Goal: Information Seeking & Learning: Learn about a topic

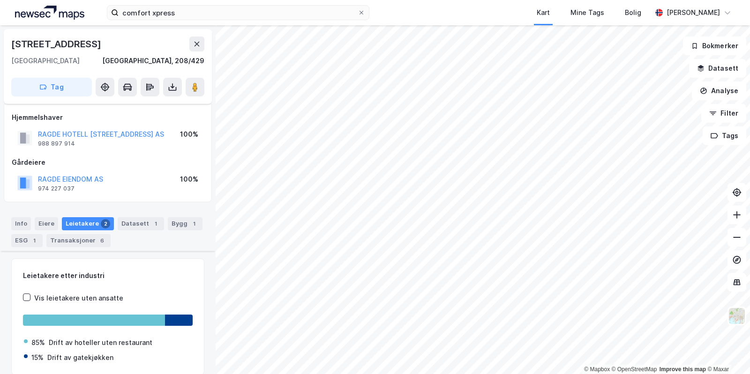
scroll to position [197, 0]
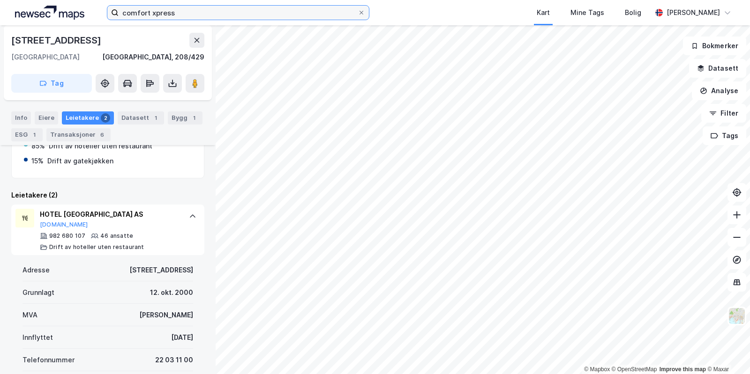
click at [224, 12] on input "comfort xpress" at bounding box center [238, 13] width 239 height 14
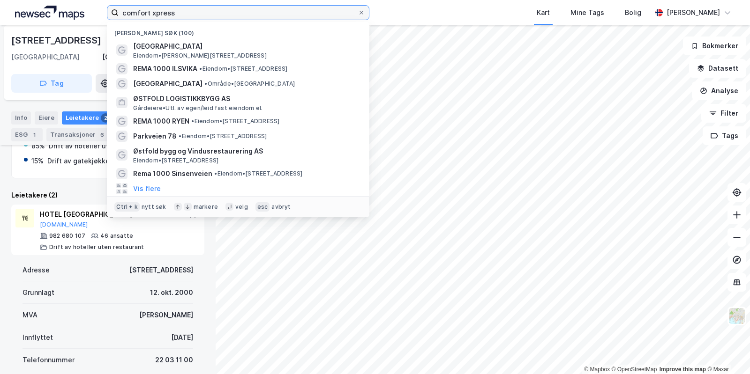
click at [224, 12] on input "comfort xpress" at bounding box center [238, 13] width 239 height 14
type input "comfort"
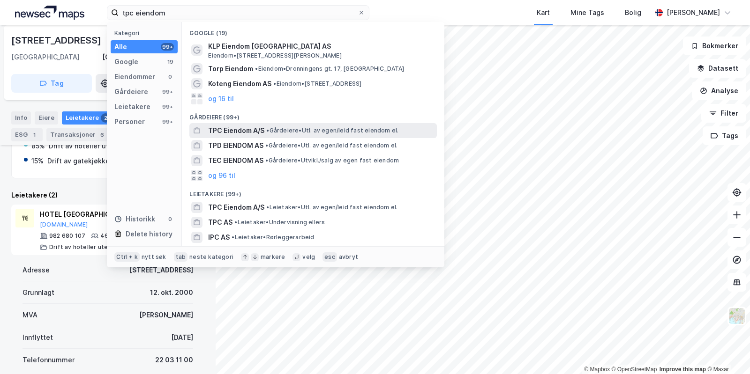
click at [253, 135] on span "TPC Eiendom A/S" at bounding box center [236, 130] width 56 height 11
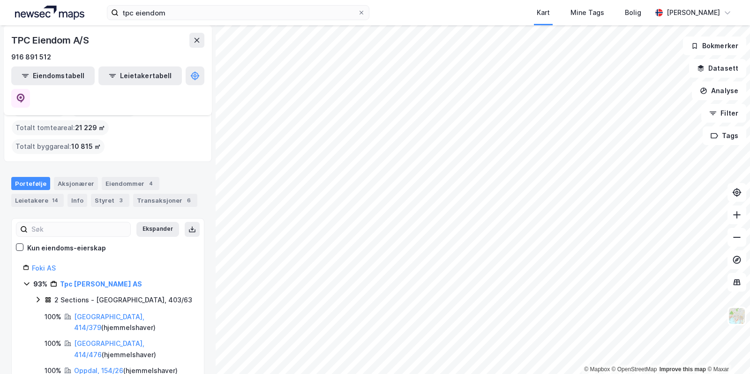
scroll to position [25, 0]
click at [737, 217] on icon at bounding box center [736, 214] width 9 height 9
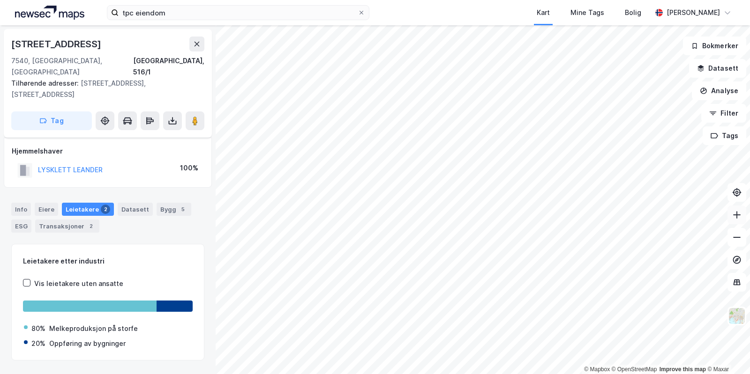
scroll to position [12, 0]
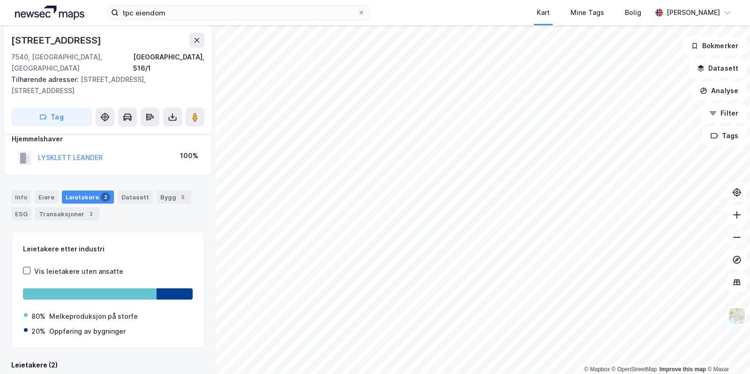
click at [739, 240] on icon at bounding box center [736, 237] width 9 height 9
click at [200, 11] on input "tpc eiendom" at bounding box center [238, 13] width 239 height 14
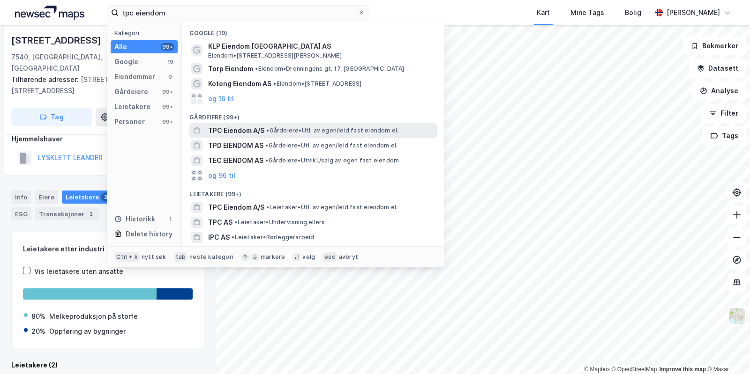
click at [227, 130] on span "TPC Eiendom A/S" at bounding box center [236, 130] width 56 height 11
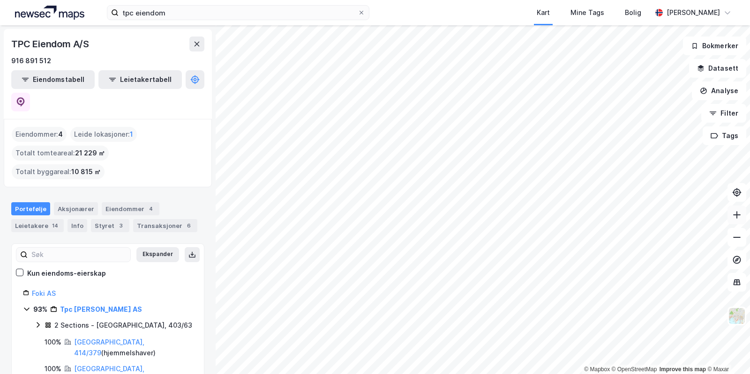
click at [734, 217] on icon at bounding box center [736, 214] width 9 height 9
click at [738, 217] on icon at bounding box center [736, 214] width 9 height 9
click at [737, 217] on icon at bounding box center [736, 214] width 1 height 7
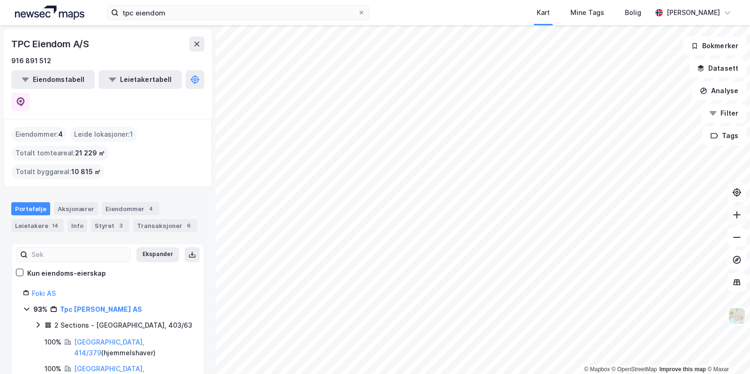
click at [737, 217] on icon at bounding box center [736, 214] width 1 height 7
click at [731, 217] on button at bounding box center [736, 215] width 19 height 19
click at [246, 2] on div "tpc eiendom [GEOGRAPHIC_DATA] Tags Bolig [PERSON_NAME]" at bounding box center [375, 12] width 750 height 25
click at [239, 14] on input "tpc eiendom" at bounding box center [238, 13] width 239 height 14
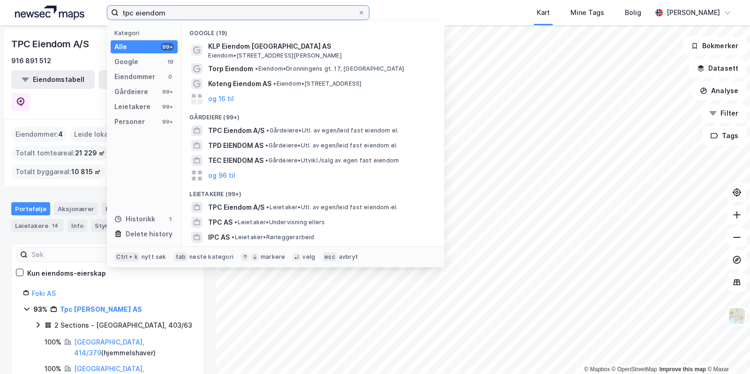
click at [239, 14] on input "tpc eiendom" at bounding box center [238, 13] width 239 height 14
type input "t"
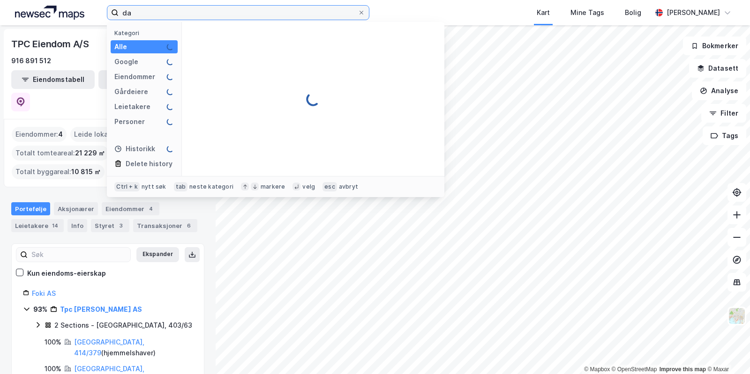
type input "d"
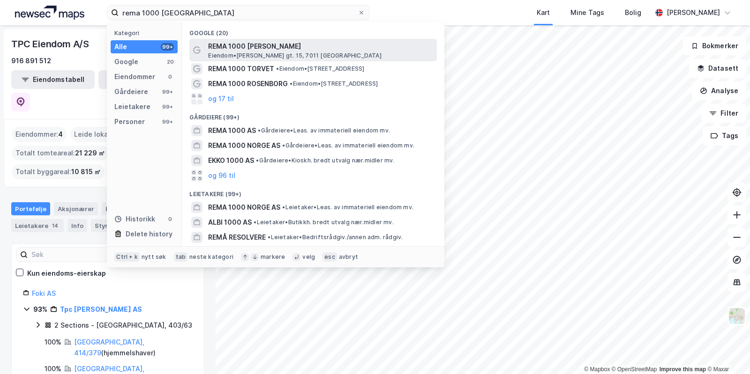
click at [250, 48] on span "REMA 1000 [PERSON_NAME]" at bounding box center [320, 46] width 225 height 11
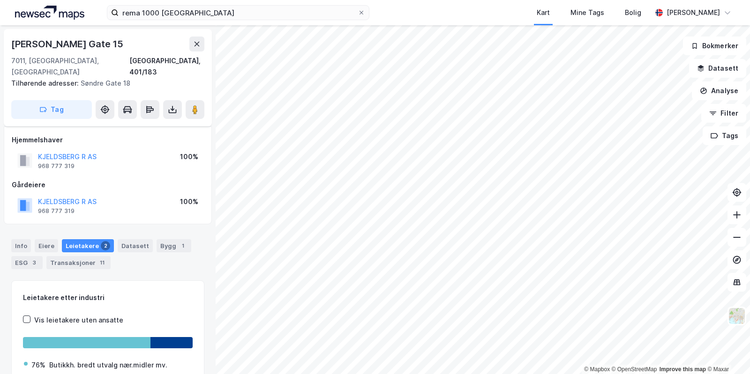
scroll to position [12, 0]
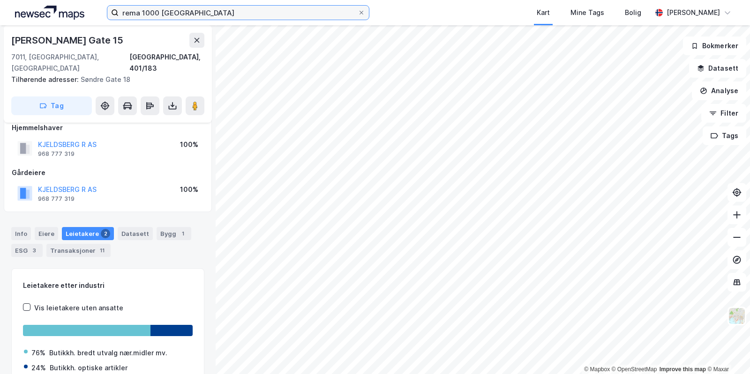
click at [216, 15] on input "rema 1000 [GEOGRAPHIC_DATA]" at bounding box center [238, 13] width 239 height 14
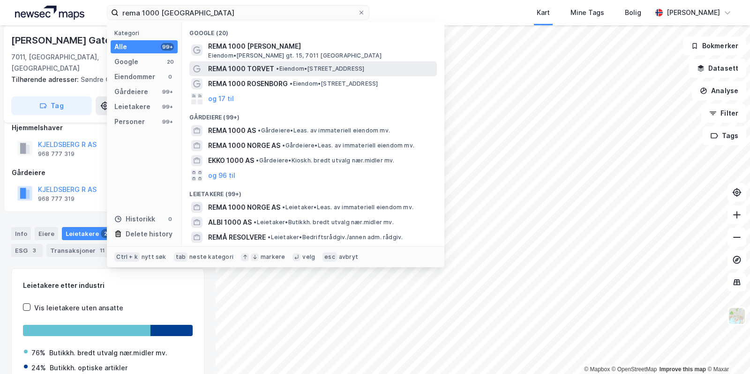
click at [240, 72] on span "REMA 1000 TORVET" at bounding box center [241, 68] width 66 height 11
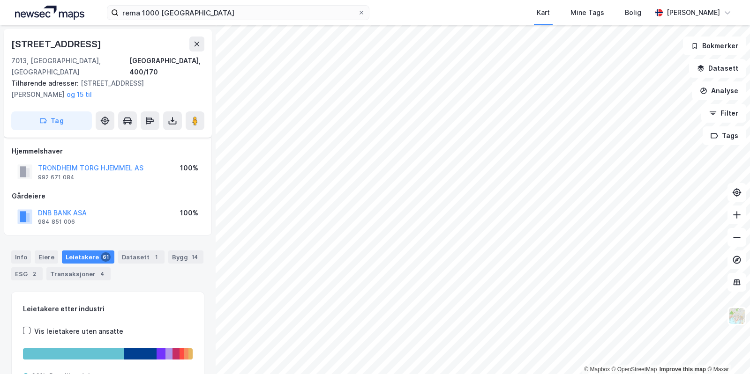
scroll to position [12, 0]
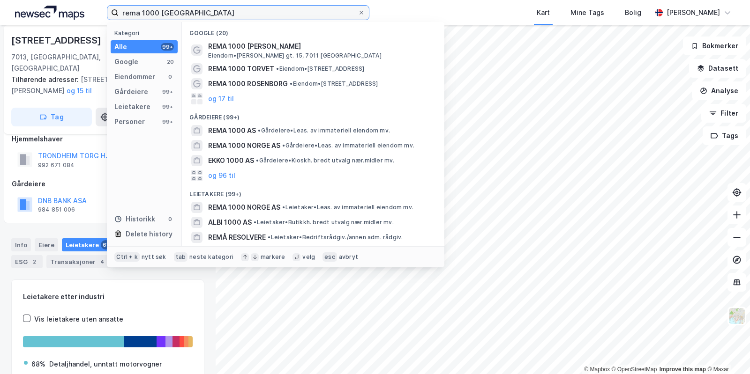
click at [181, 18] on input "rema 1000 [GEOGRAPHIC_DATA]" at bounding box center [238, 13] width 239 height 14
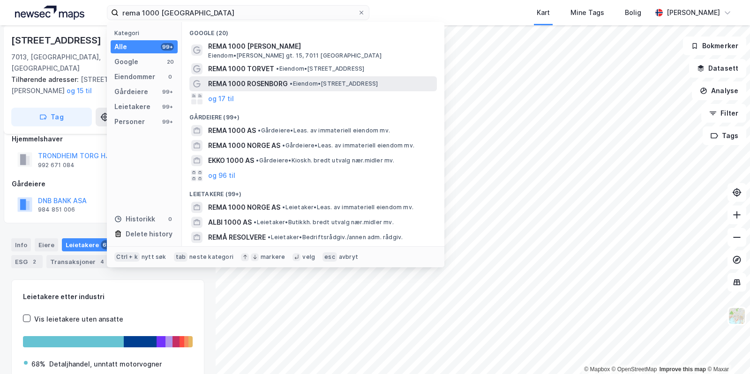
click at [236, 86] on span "REMA 1000 ROSENBORG" at bounding box center [248, 83] width 80 height 11
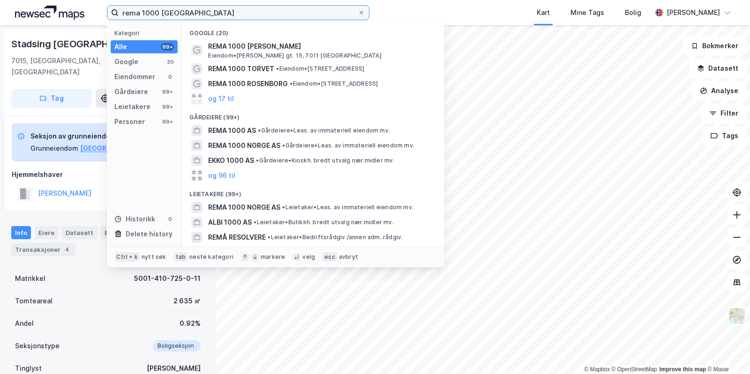
click at [197, 11] on input "rema 1000 [GEOGRAPHIC_DATA]" at bounding box center [238, 13] width 239 height 14
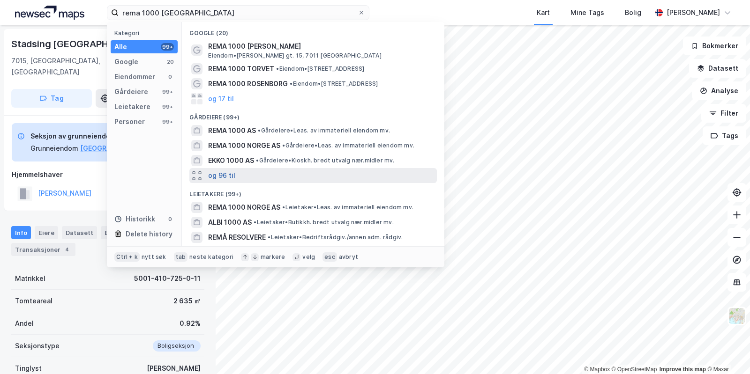
click at [217, 171] on button "og 96 til" at bounding box center [221, 175] width 27 height 11
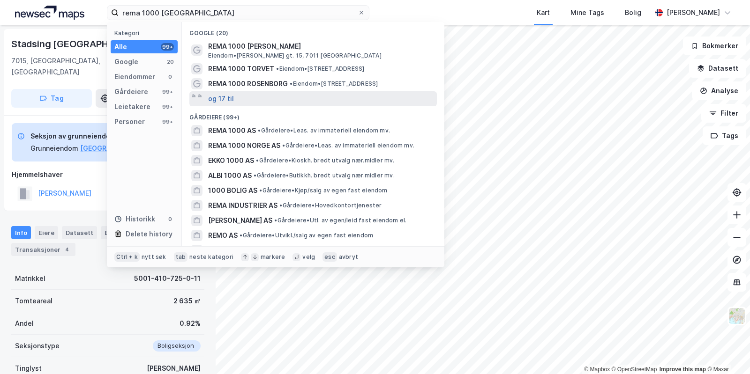
click at [215, 99] on button "og 17 til" at bounding box center [221, 98] width 26 height 11
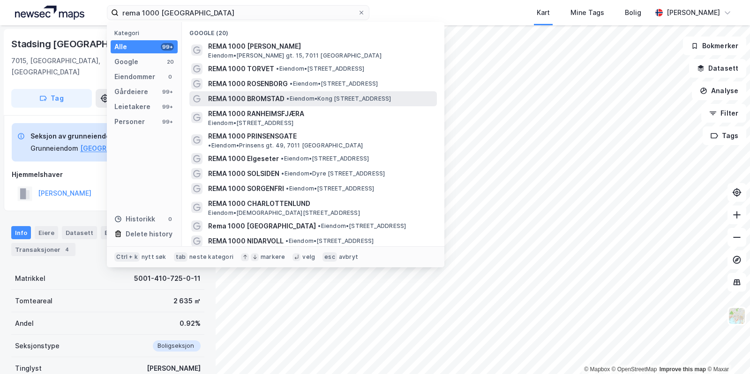
click at [231, 100] on span "REMA 1000 BROMSTAD" at bounding box center [246, 98] width 76 height 11
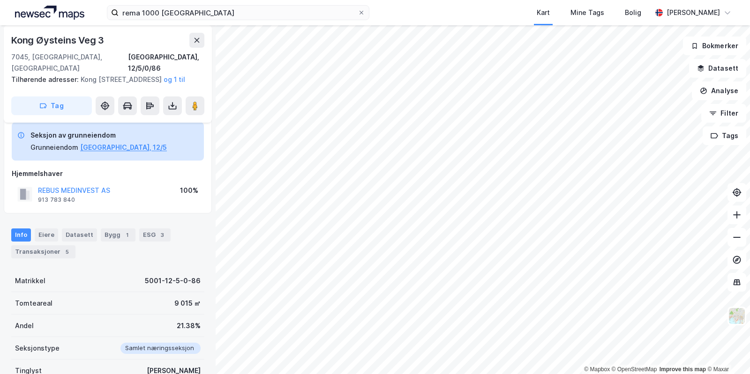
scroll to position [12, 0]
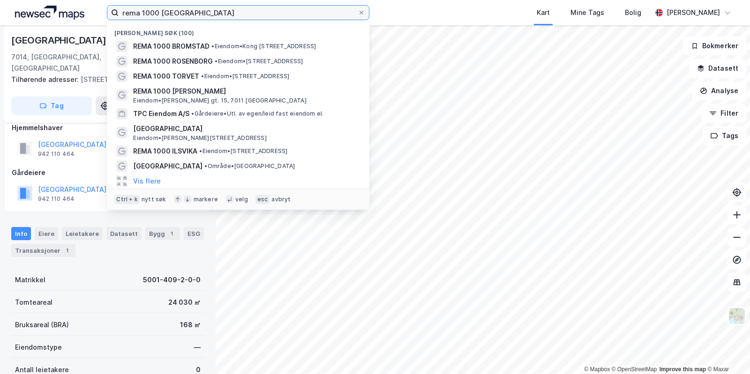
click at [201, 17] on input "rema 1000 [GEOGRAPHIC_DATA]" at bounding box center [238, 13] width 239 height 14
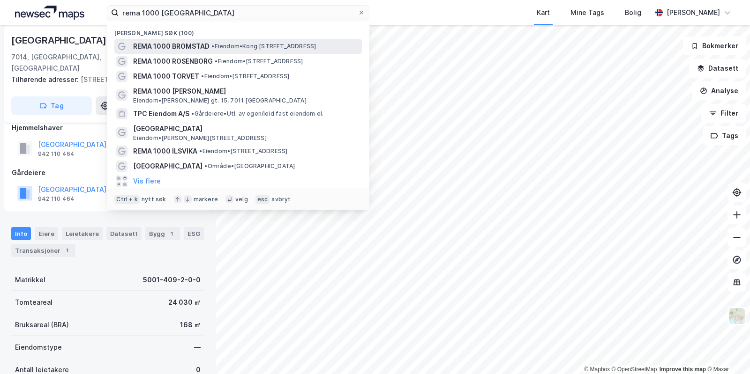
click at [194, 49] on span "REMA 1000 BROMSTAD" at bounding box center [171, 46] width 76 height 11
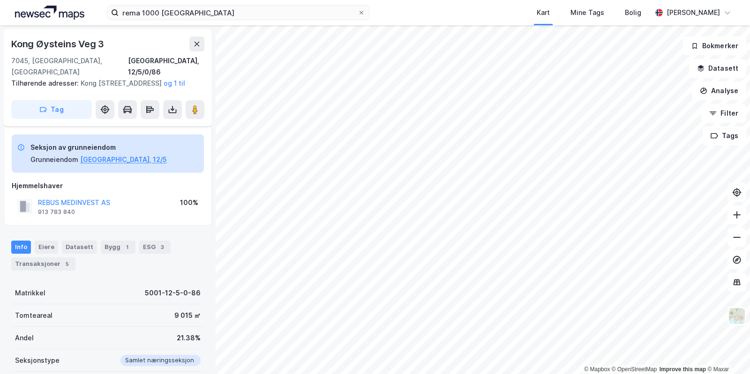
scroll to position [12, 0]
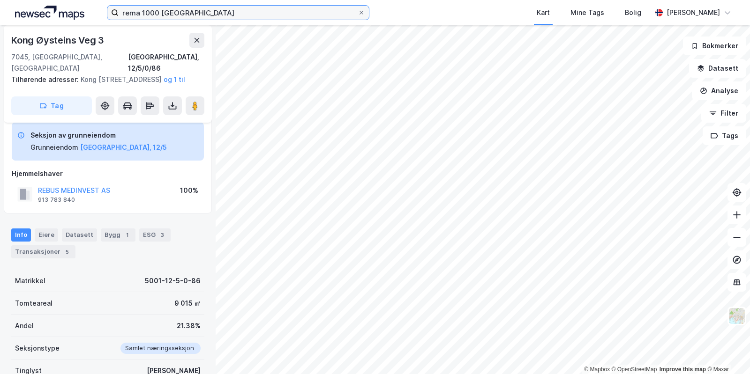
click at [192, 13] on input "rema 1000 [GEOGRAPHIC_DATA]" at bounding box center [238, 13] width 239 height 14
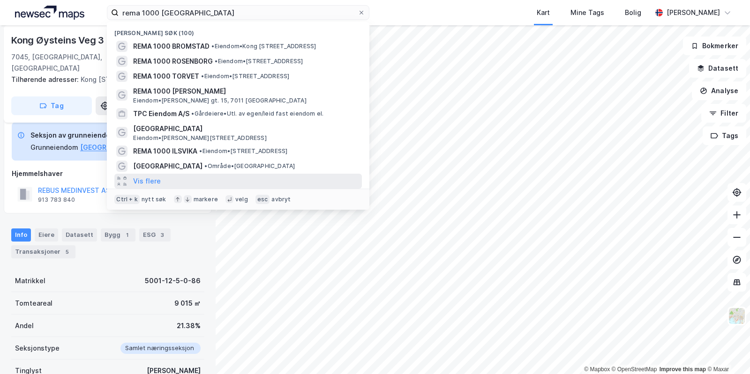
click at [146, 175] on div "Vis flere" at bounding box center [237, 181] width 247 height 15
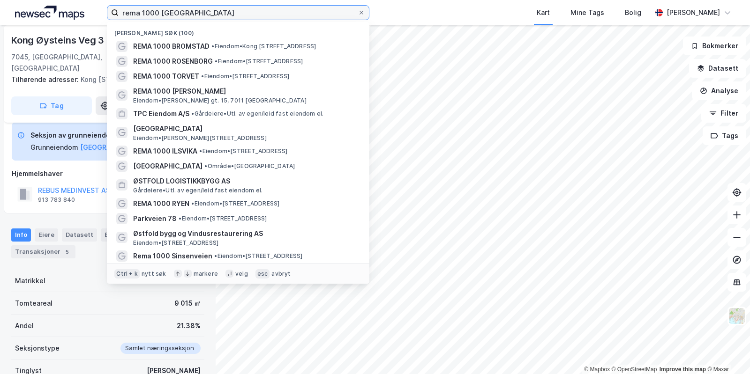
click at [222, 14] on input "rema 1000 [GEOGRAPHIC_DATA]" at bounding box center [238, 13] width 239 height 14
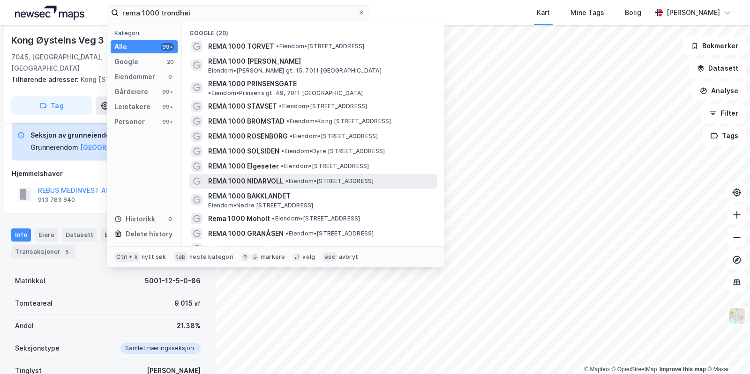
click at [297, 178] on span "• Eiendom • [STREET_ADDRESS]" at bounding box center [329, 181] width 88 height 7
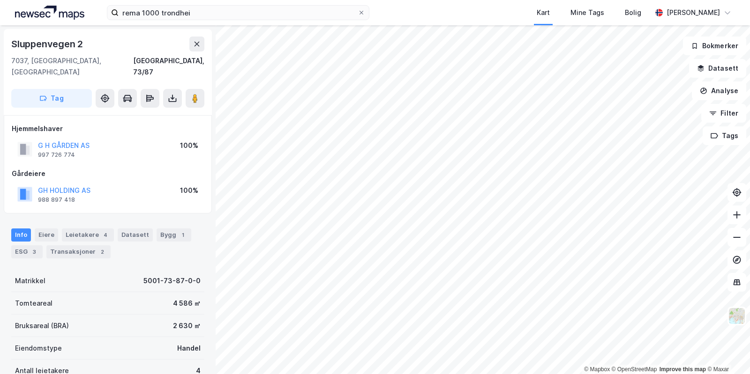
scroll to position [12, 0]
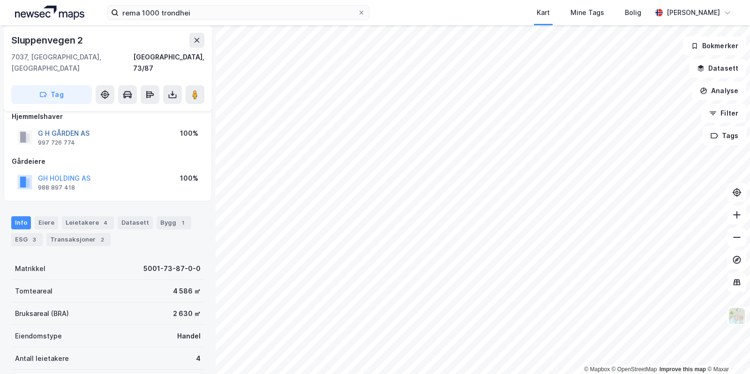
click at [0, 0] on button "G H GÅRDEN AS" at bounding box center [0, 0] width 0 height 0
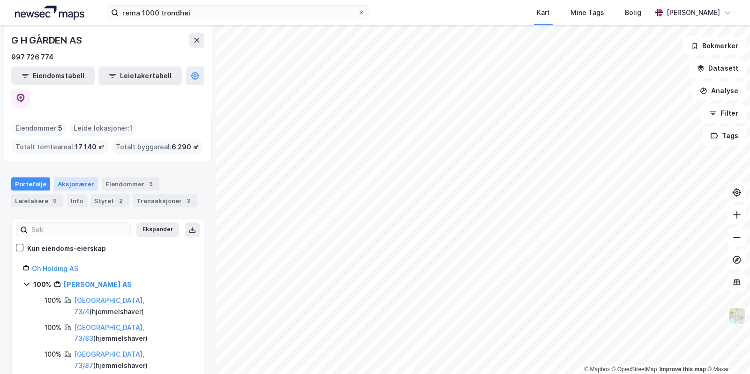
scroll to position [32, 0]
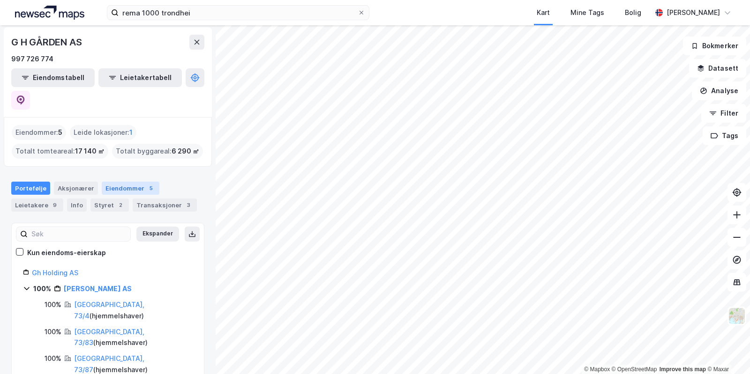
click at [134, 182] on div "Eiendommer 5" at bounding box center [131, 188] width 58 height 13
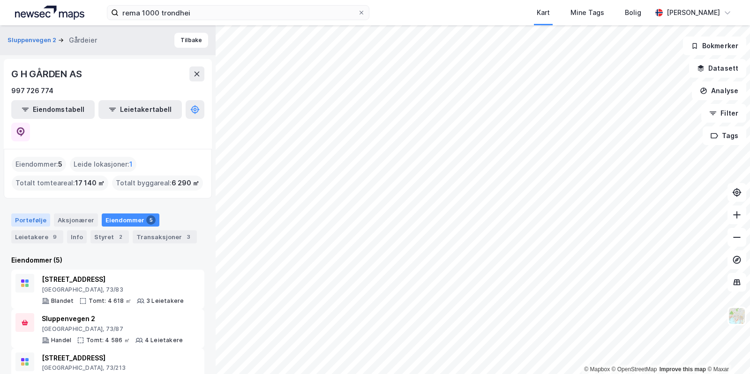
click at [36, 214] on div "Portefølje" at bounding box center [30, 220] width 39 height 13
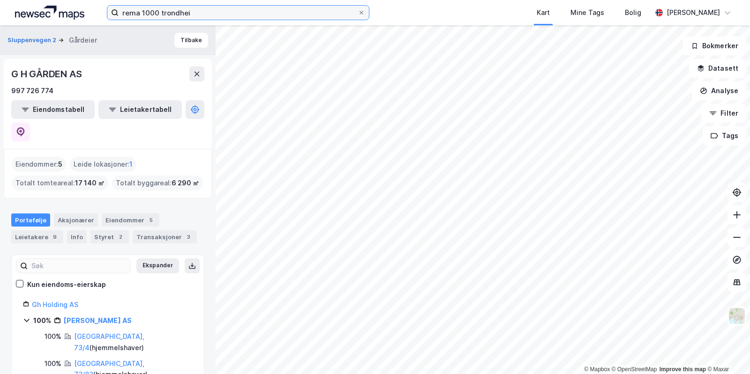
click at [162, 18] on input "rema 1000 trondhei" at bounding box center [238, 13] width 239 height 14
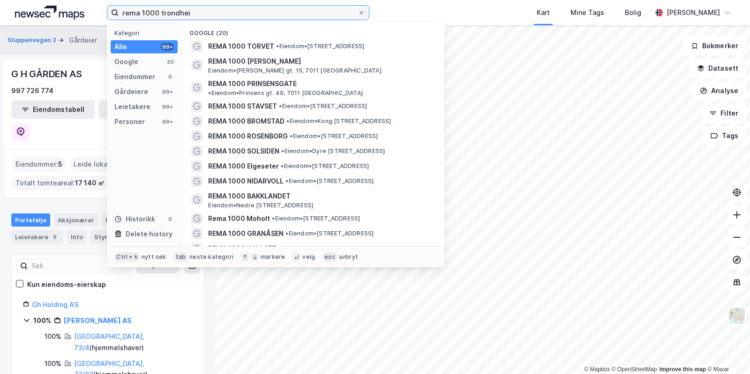
click at [262, 14] on input "rema 1000 trondhei" at bounding box center [238, 13] width 239 height 14
type input "rema 1000 [GEOGRAPHIC_DATA]"
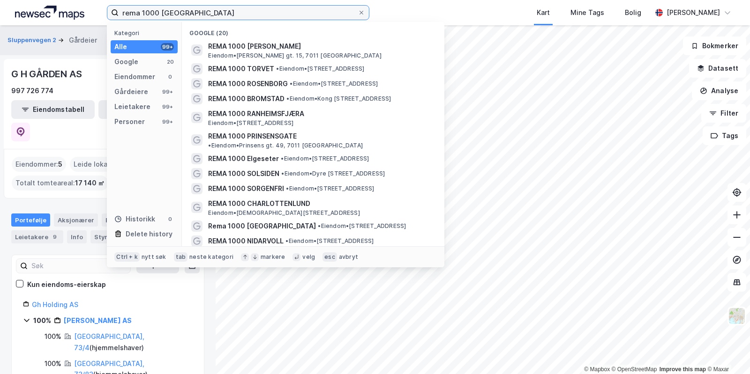
click at [262, 14] on input "rema 1000 [GEOGRAPHIC_DATA]" at bounding box center [238, 13] width 239 height 14
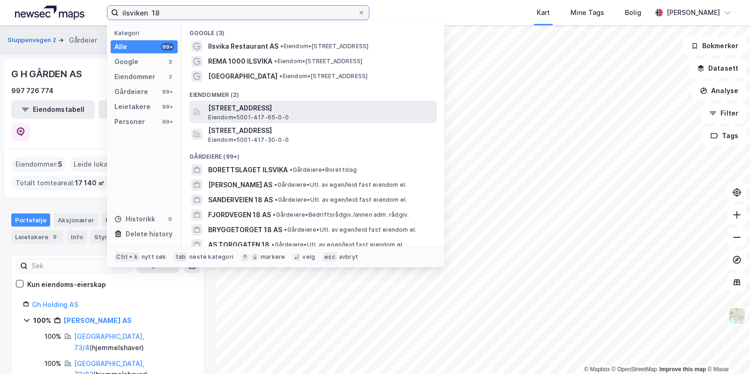
type input "ilsviken 18"
click at [246, 118] on span "Eiendom • 5001-417-65-0-0" at bounding box center [248, 117] width 81 height 7
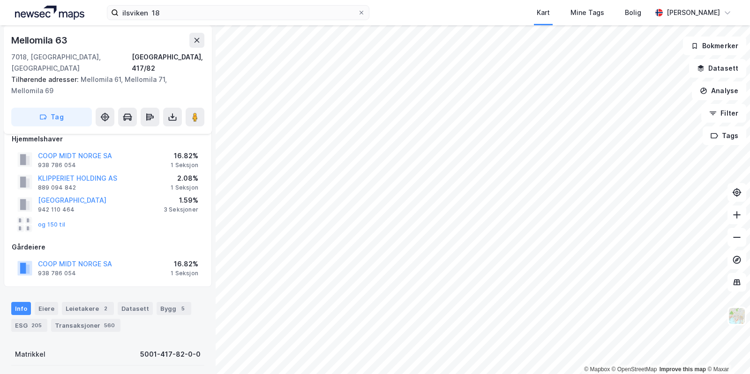
scroll to position [60, 0]
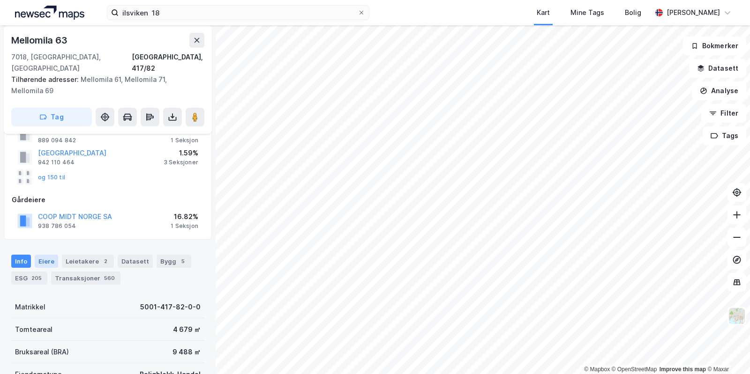
click at [37, 255] on div "Eiere" at bounding box center [46, 261] width 23 height 13
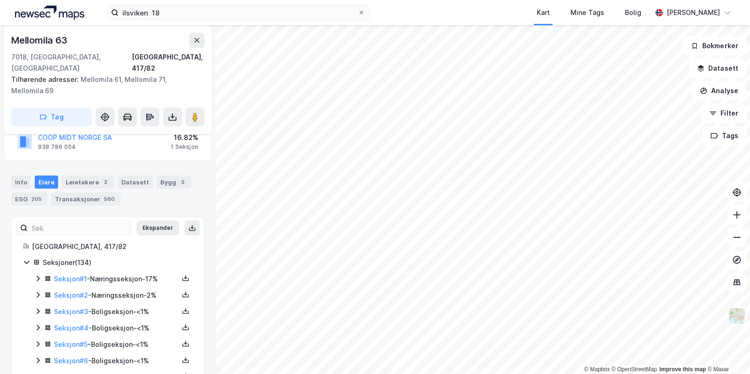
scroll to position [144, 0]
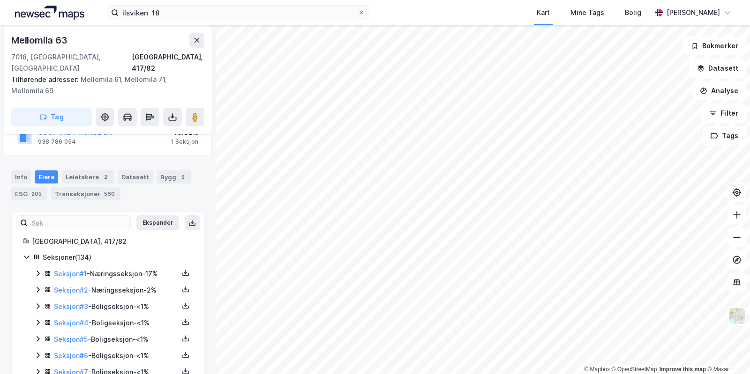
click at [38, 270] on icon at bounding box center [37, 273] width 7 height 7
click at [37, 318] on icon at bounding box center [37, 321] width 7 height 7
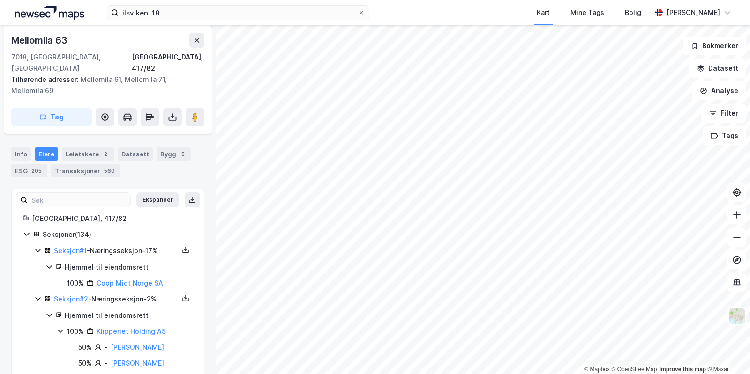
scroll to position [166, 0]
click at [222, 13] on input "ilsviken 18" at bounding box center [238, 13] width 239 height 14
click at [739, 243] on button at bounding box center [736, 237] width 19 height 19
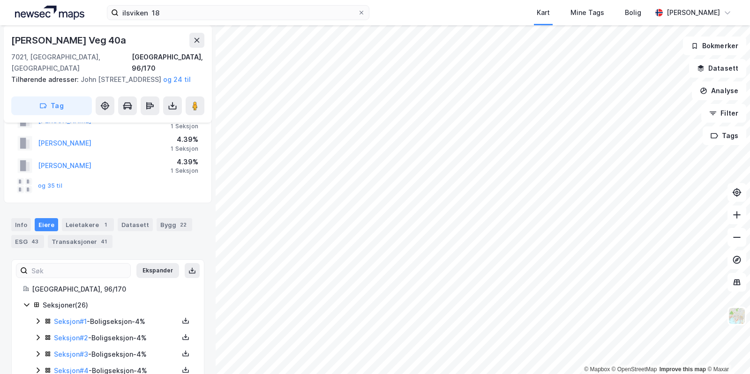
scroll to position [37, 0]
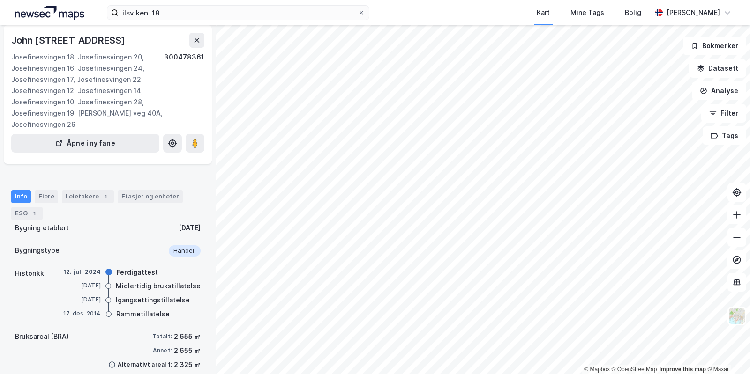
scroll to position [156, 0]
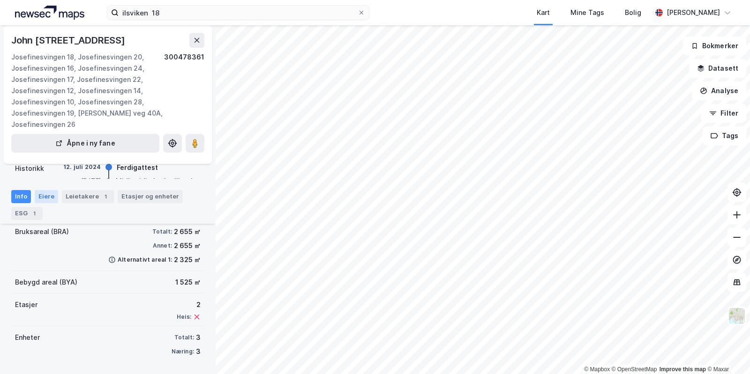
click at [50, 194] on div "Eiere" at bounding box center [46, 196] width 23 height 13
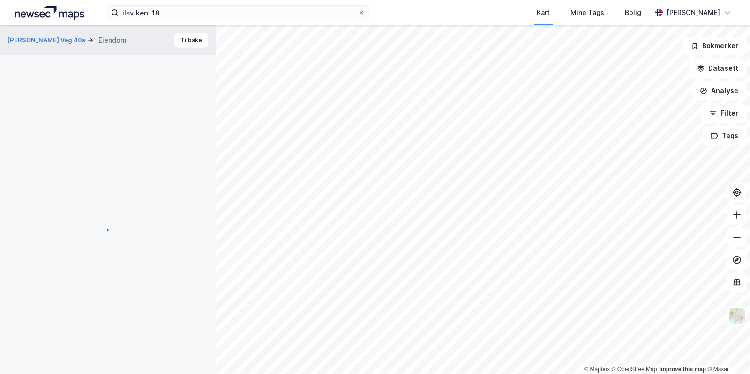
scroll to position [5, 0]
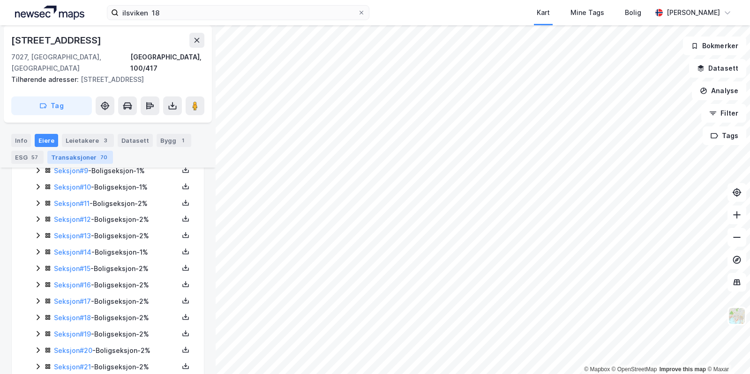
scroll to position [366, 0]
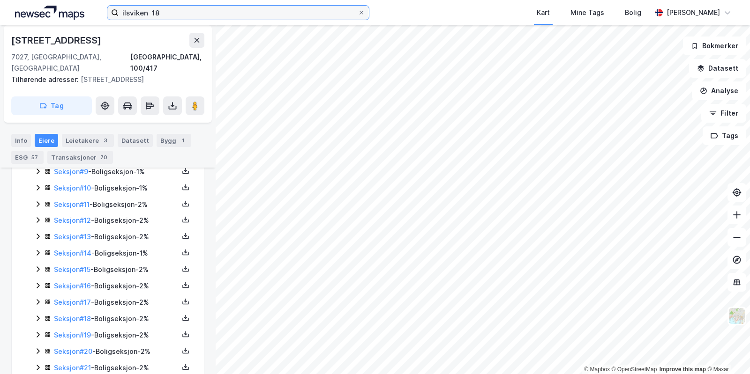
click at [249, 19] on input "ilsviken 18" at bounding box center [238, 13] width 239 height 14
click at [734, 241] on icon at bounding box center [736, 237] width 9 height 9
click at [732, 72] on button "Datasett" at bounding box center [717, 68] width 57 height 19
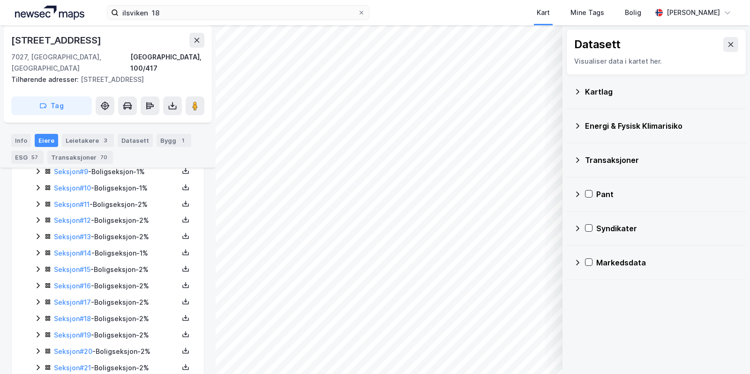
click at [733, 52] on div "Datasett Visualiser data i kartet her." at bounding box center [656, 52] width 180 height 46
click at [732, 45] on icon at bounding box center [730, 44] width 7 height 7
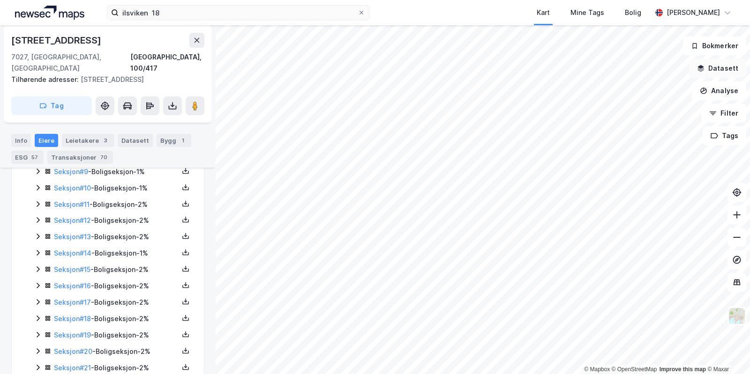
click at [716, 66] on button "Datasett" at bounding box center [717, 68] width 57 height 19
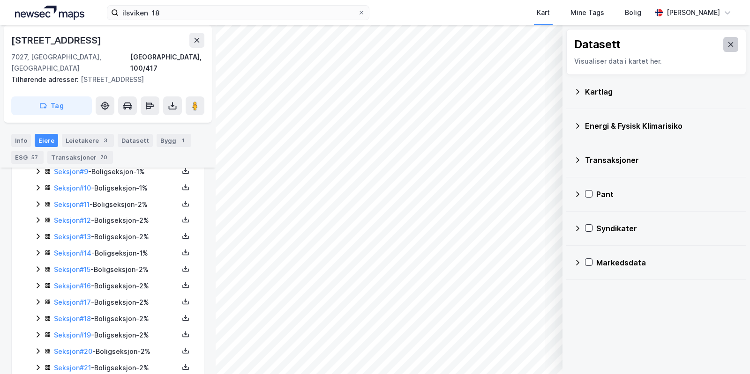
click at [735, 46] on button at bounding box center [730, 44] width 15 height 15
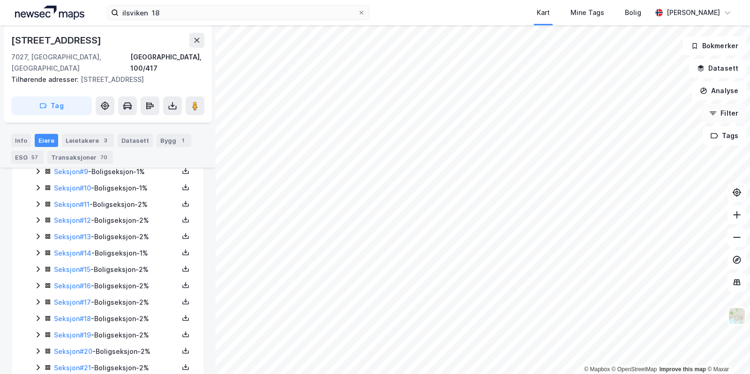
click at [723, 116] on button "Filter" at bounding box center [723, 113] width 45 height 19
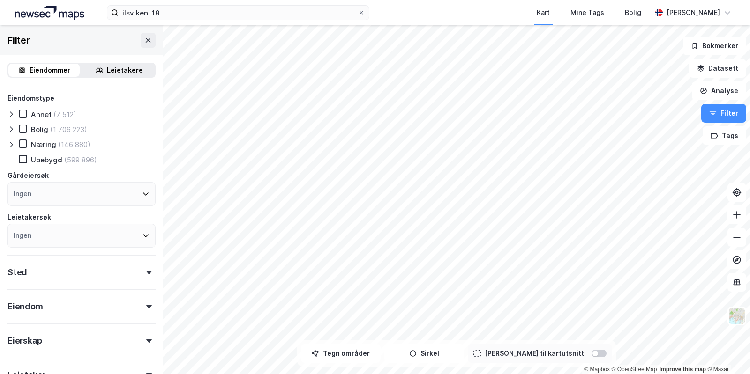
click at [13, 142] on icon at bounding box center [10, 144] width 7 height 7
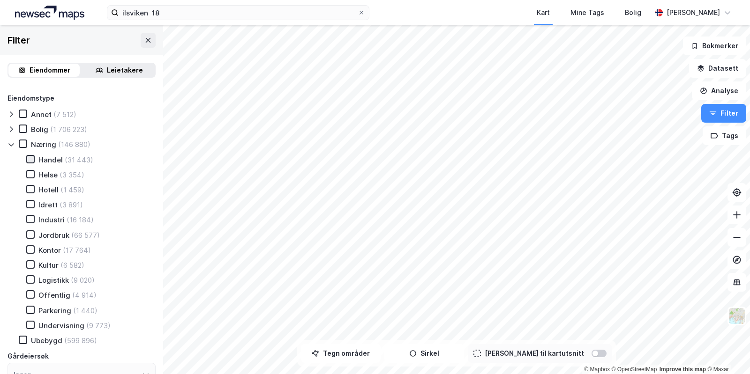
click at [30, 158] on icon at bounding box center [30, 159] width 7 height 7
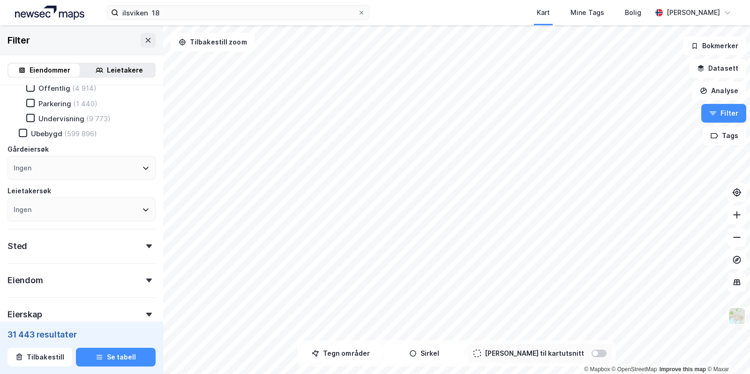
scroll to position [217, 0]
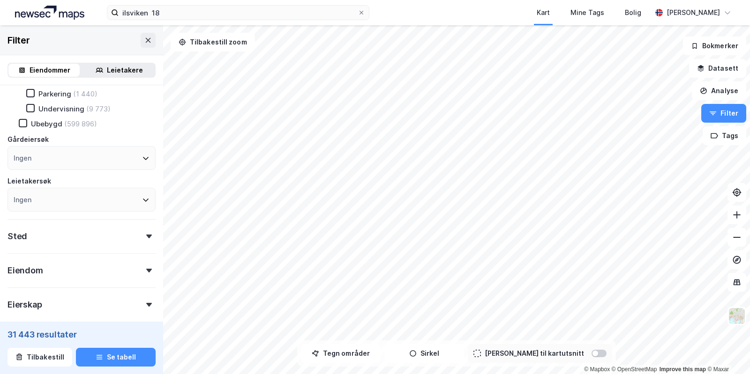
click at [126, 157] on div "Ingen" at bounding box center [81, 158] width 148 height 24
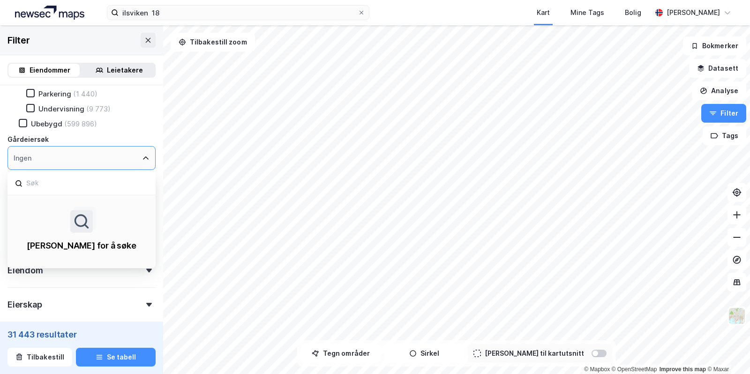
click at [126, 157] on div "Ingen" at bounding box center [81, 158] width 148 height 24
click at [123, 131] on div "Eiendomstype Annet (7 512) Bolig (1 706 223) Næring (146 880) Handel (31 443) H…" at bounding box center [81, 44] width 148 height 336
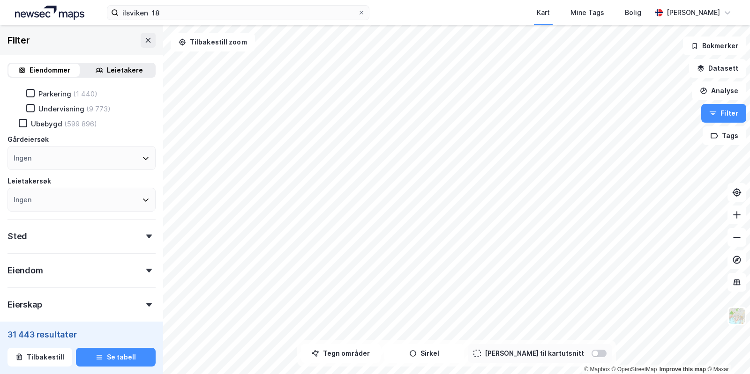
click at [102, 194] on div "Ingen" at bounding box center [81, 200] width 148 height 24
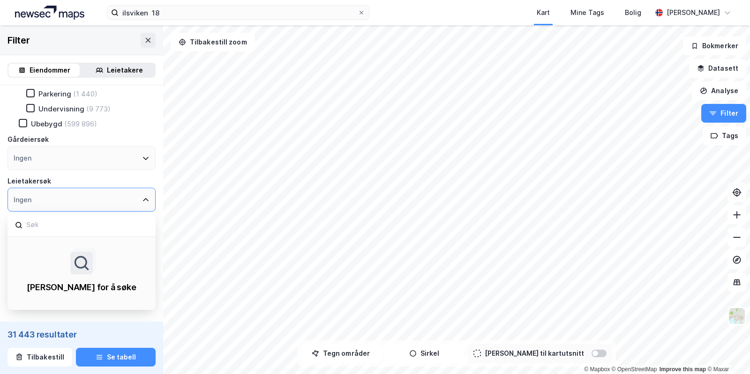
click at [90, 134] on div "Gårdeiersøk" at bounding box center [81, 139] width 148 height 11
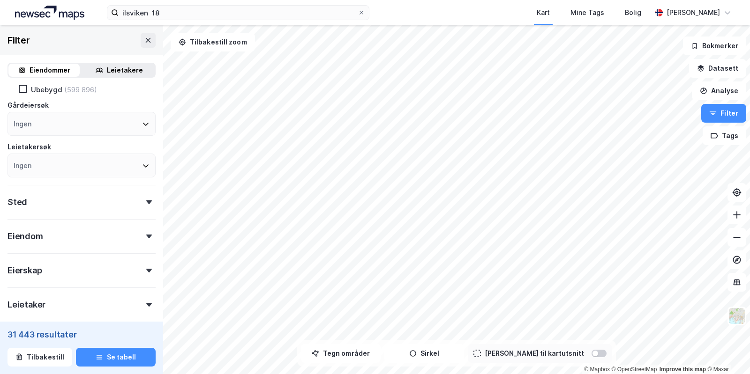
scroll to position [258, 0]
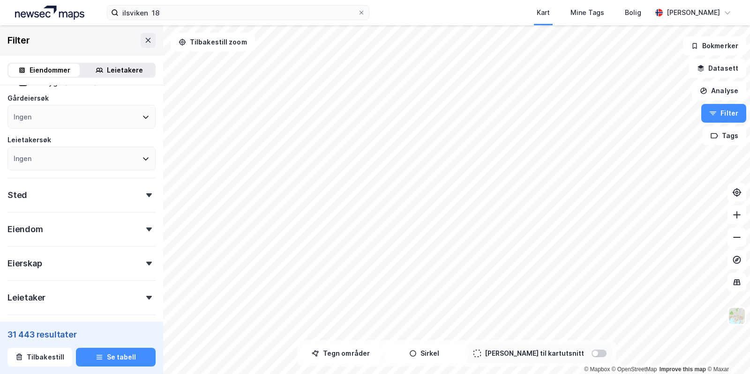
click at [91, 195] on div "Sted" at bounding box center [81, 191] width 148 height 27
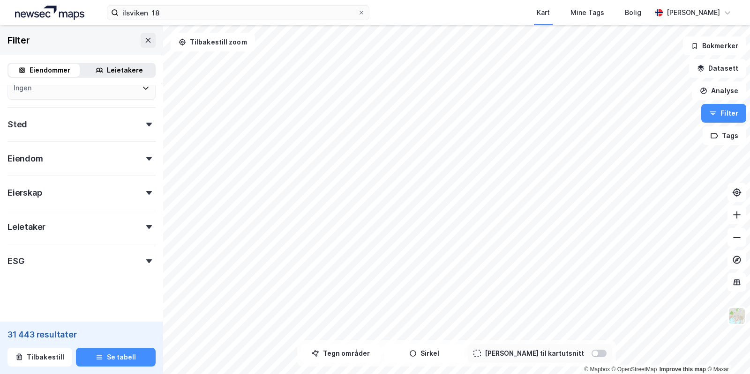
click at [91, 162] on div "Eiendom" at bounding box center [81, 155] width 148 height 27
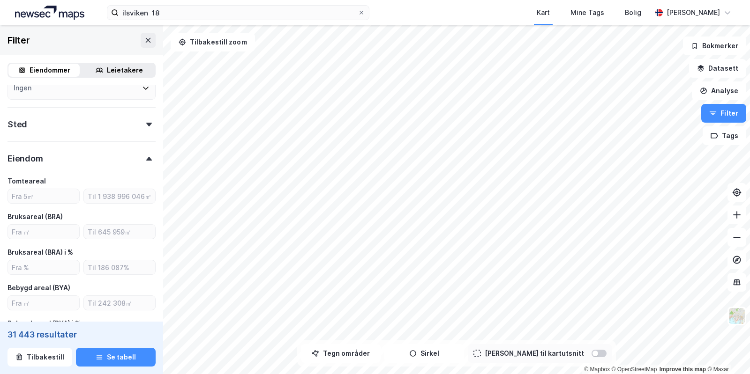
click at [91, 162] on div "Eiendom" at bounding box center [81, 155] width 148 height 27
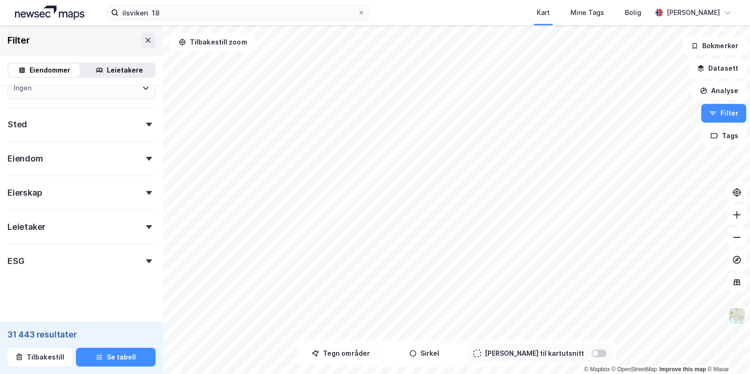
click at [84, 201] on div "Eiendomstype Annet (7 512) Bolig (1 706 223) Næring (146 880) Handel (31 443) H…" at bounding box center [81, 17] width 148 height 507
click at [111, 348] on div "31 443 resultater Tilbakestill Se tabell" at bounding box center [81, 348] width 163 height 52
click at [111, 350] on button "Se tabell" at bounding box center [116, 357] width 80 height 19
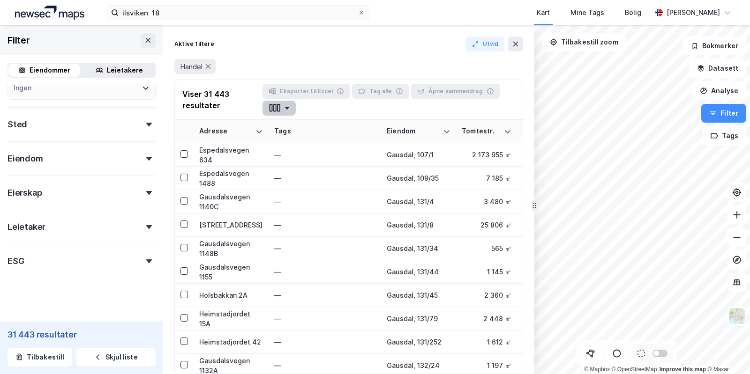
click at [275, 104] on icon "button" at bounding box center [274, 108] width 3 height 8
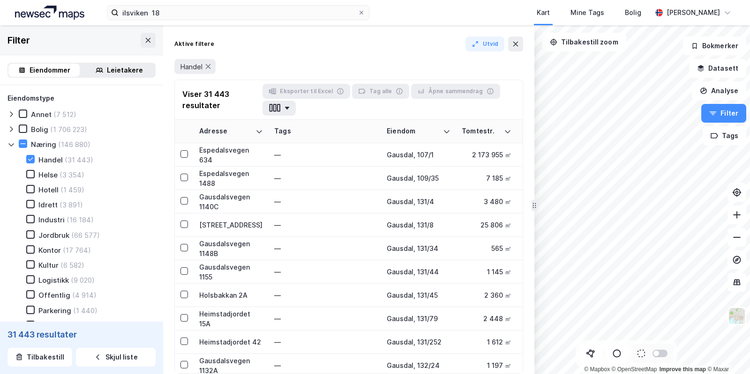
click at [122, 83] on div "Eiendommer Leietakere" at bounding box center [81, 70] width 163 height 30
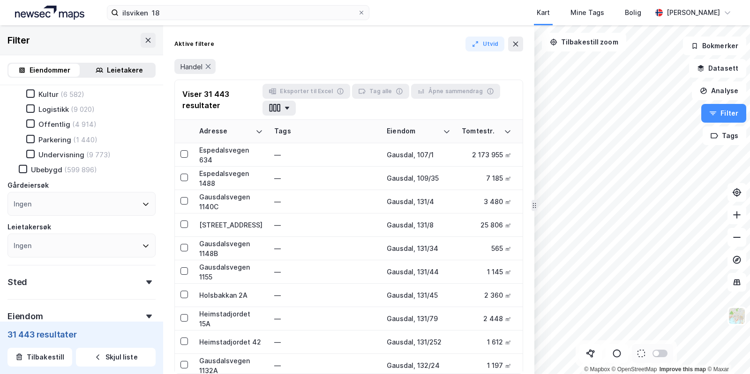
scroll to position [171, 0]
click at [123, 71] on div "Leietakere" at bounding box center [125, 70] width 36 height 11
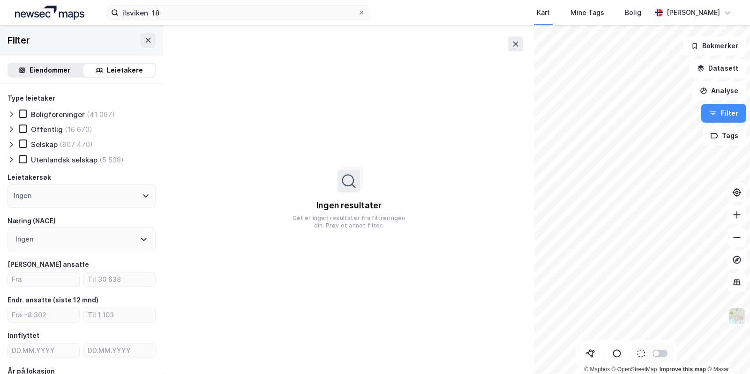
click at [13, 142] on icon at bounding box center [10, 144] width 7 height 7
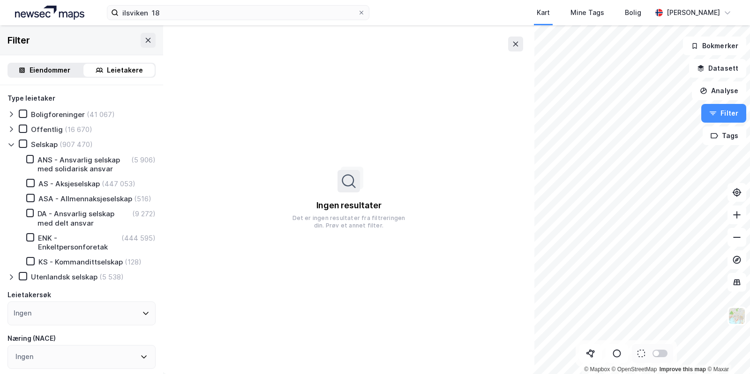
click at [13, 142] on icon at bounding box center [10, 144] width 7 height 7
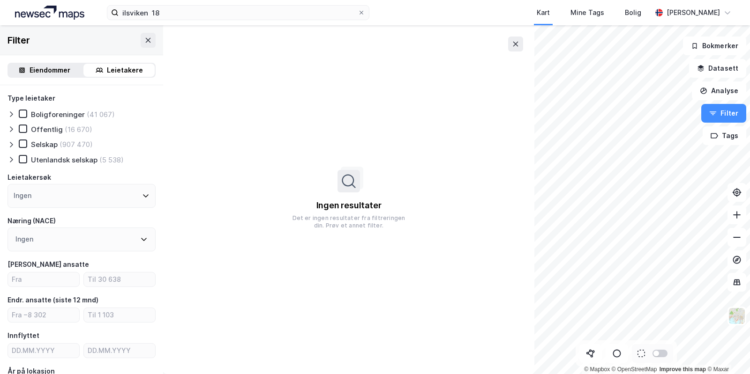
click at [74, 247] on div "Ingen" at bounding box center [81, 240] width 148 height 24
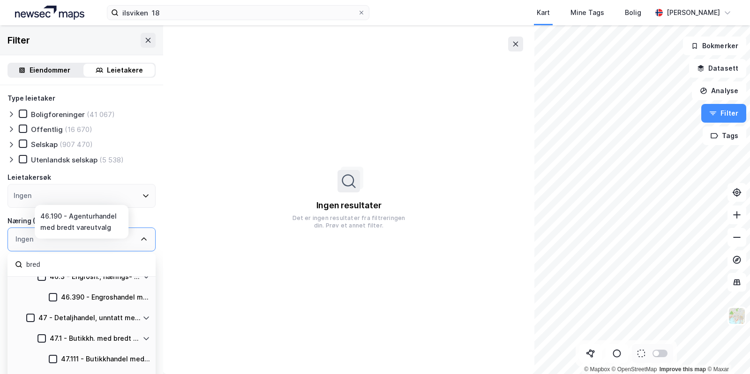
scroll to position [94, 0]
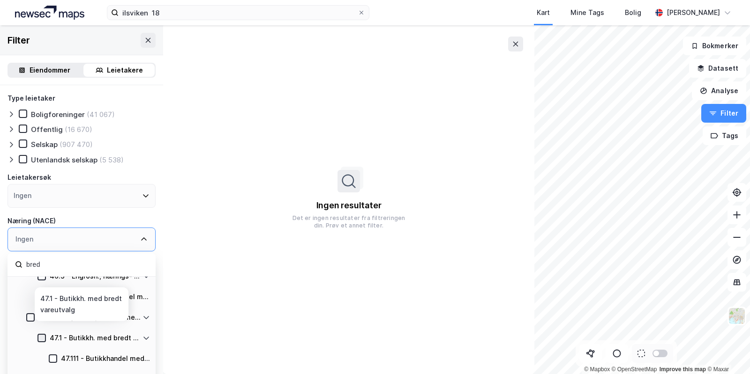
type input "bred"
click at [37, 335] on div at bounding box center [41, 338] width 8 height 8
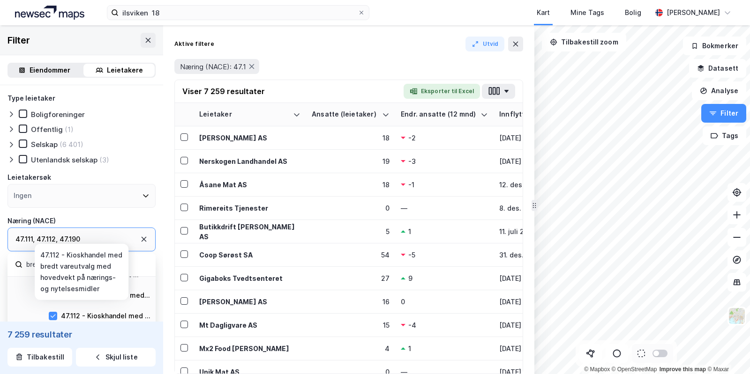
scroll to position [157, 0]
click at [51, 313] on icon at bounding box center [53, 316] width 7 height 7
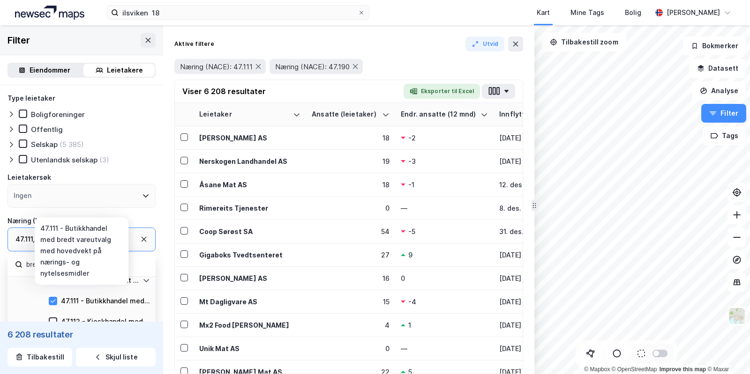
scroll to position [151, 0]
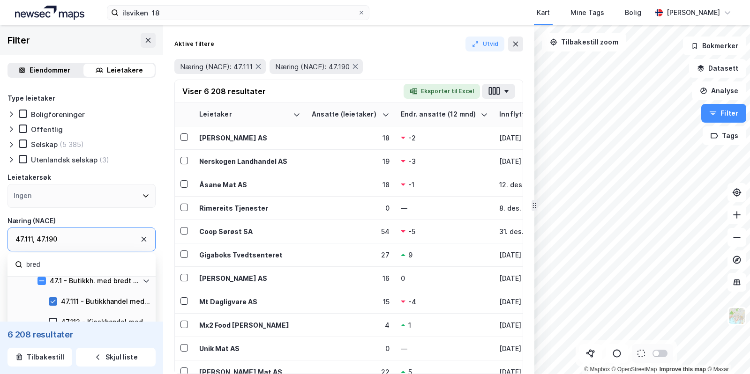
click at [51, 299] on icon at bounding box center [53, 301] width 7 height 7
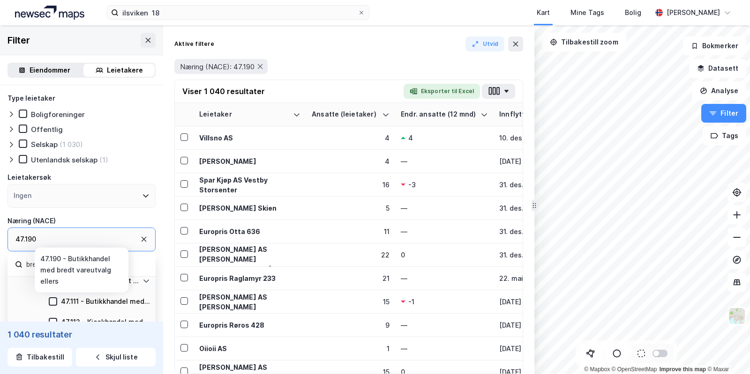
scroll to position [185, 0]
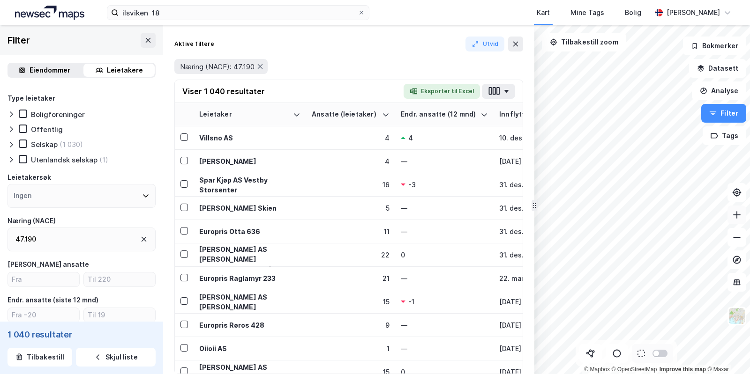
click at [737, 218] on icon at bounding box center [736, 214] width 1 height 7
click at [102, 245] on div "47.190" at bounding box center [81, 240] width 148 height 24
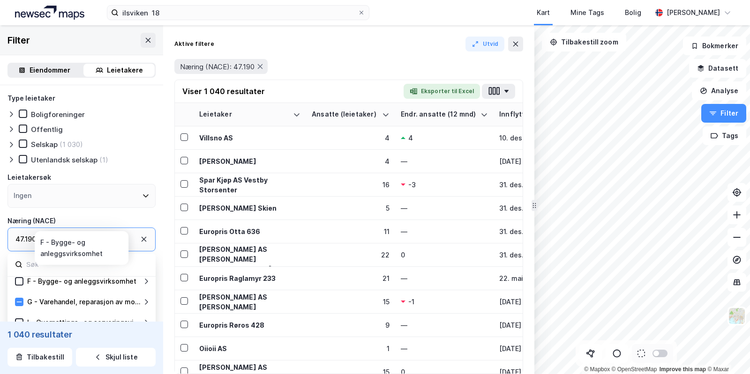
scroll to position [109, 0]
click at [146, 301] on icon at bounding box center [145, 302] width 7 height 7
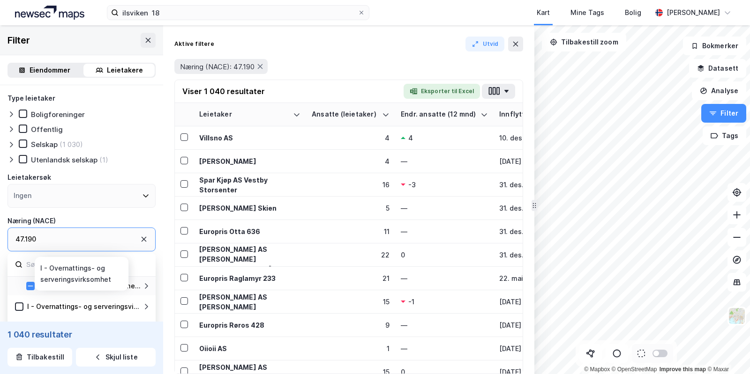
scroll to position [186, 0]
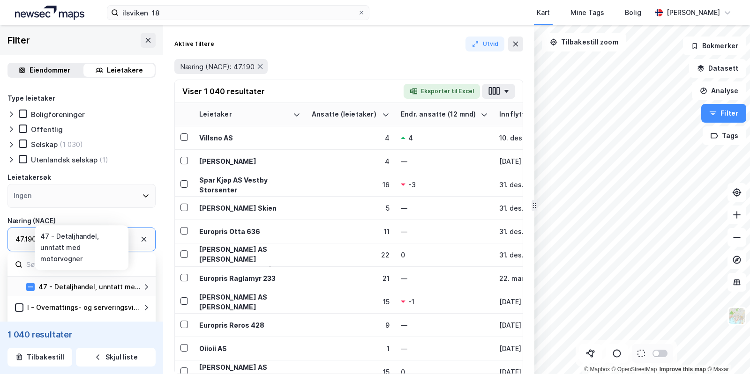
click at [147, 286] on icon at bounding box center [146, 287] width 3 height 6
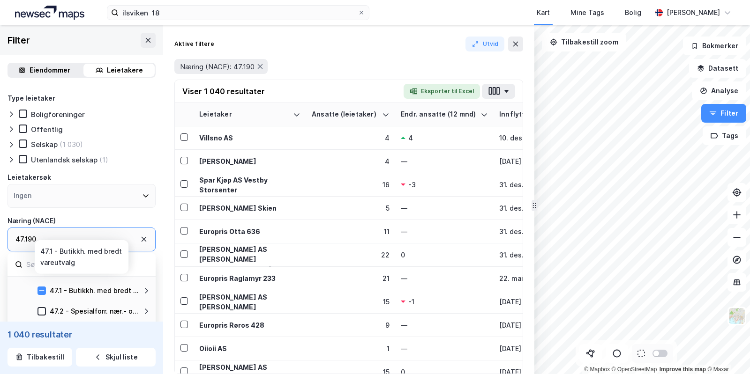
scroll to position [203, 0]
click at [145, 288] on icon at bounding box center [145, 291] width 7 height 7
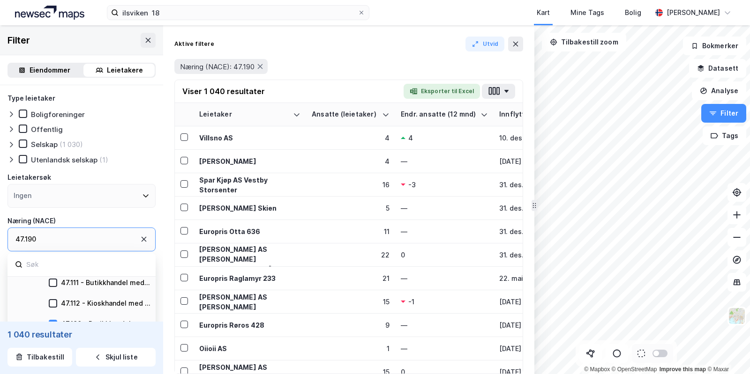
scroll to position [234, 0]
click at [55, 277] on icon at bounding box center [53, 280] width 7 height 7
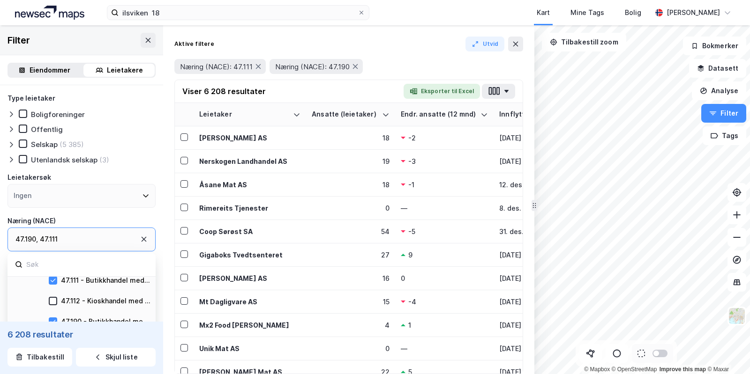
click at [47, 317] on div "47.190 - Butikkhandel med bredt vareutvalg ellers" at bounding box center [81, 321] width 148 height 21
click at [53, 320] on icon at bounding box center [53, 322] width 7 height 7
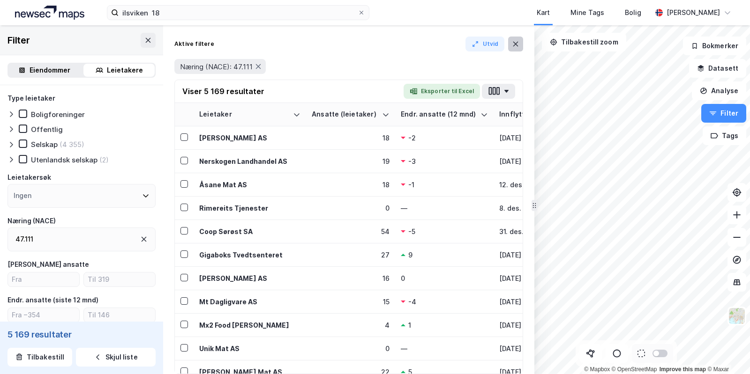
click at [515, 48] on icon at bounding box center [515, 43] width 7 height 7
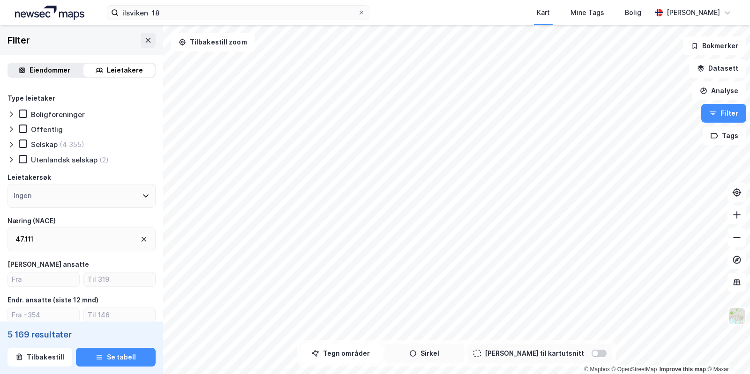
click at [429, 359] on div "© Mapbox © OpenStreetMap Improve this map © Maxar Filter Eiendommer Leietakere …" at bounding box center [375, 199] width 750 height 349
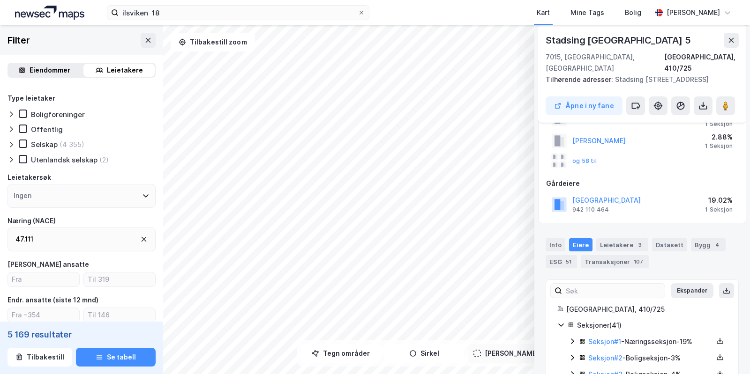
scroll to position [96, 0]
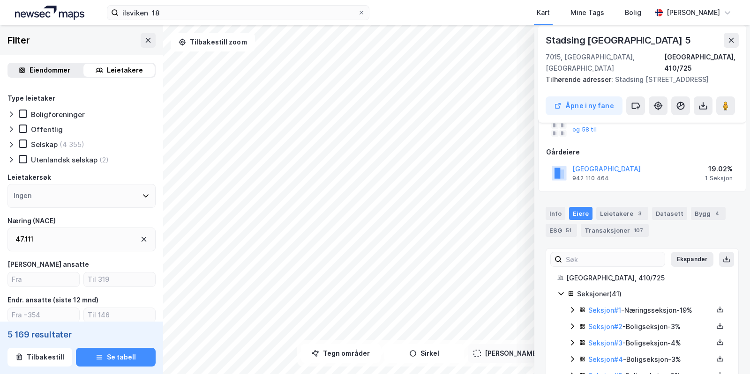
click at [573, 307] on icon at bounding box center [571, 309] width 7 height 7
click at [611, 213] on div "Leietakere 3" at bounding box center [622, 213] width 52 height 13
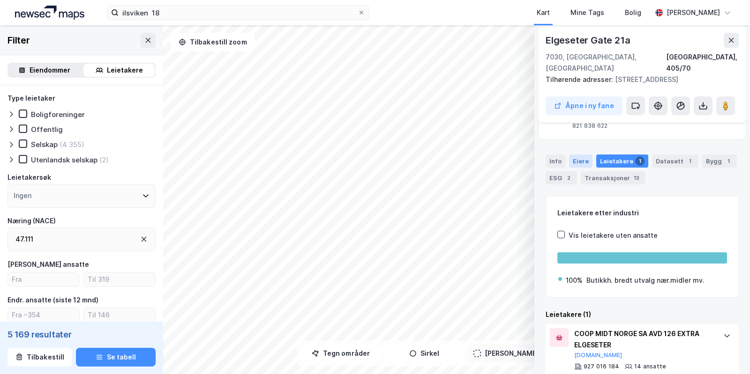
click at [579, 155] on div "Eiere" at bounding box center [580, 161] width 23 height 13
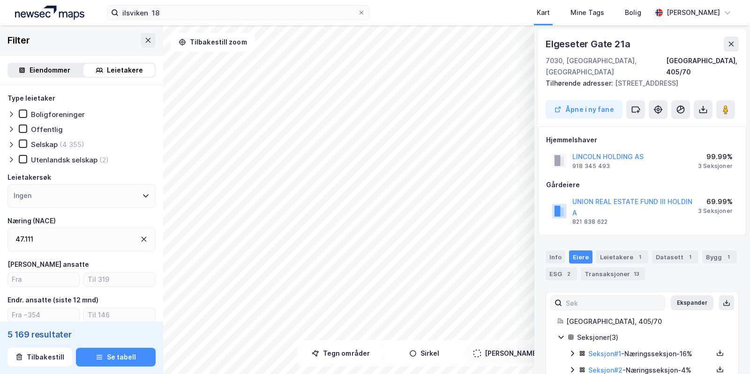
scroll to position [19, 0]
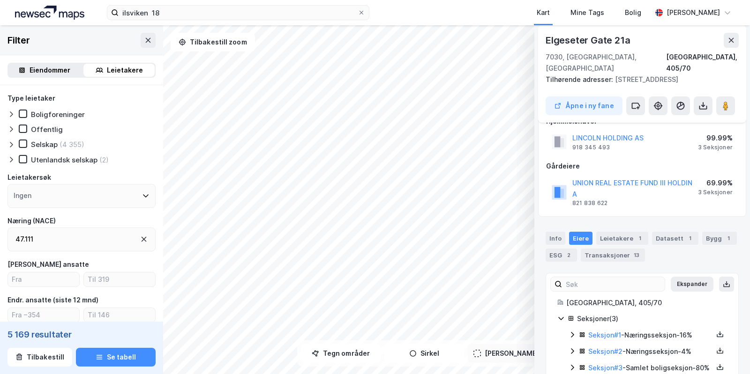
click at [574, 331] on icon at bounding box center [571, 334] width 7 height 7
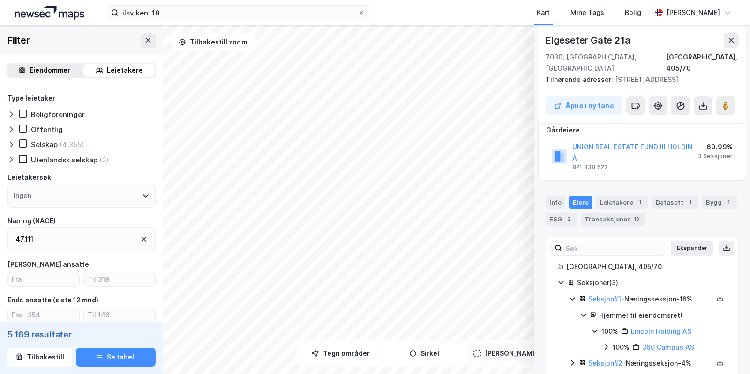
scroll to position [56, 0]
click at [605, 342] on icon at bounding box center [605, 345] width 7 height 7
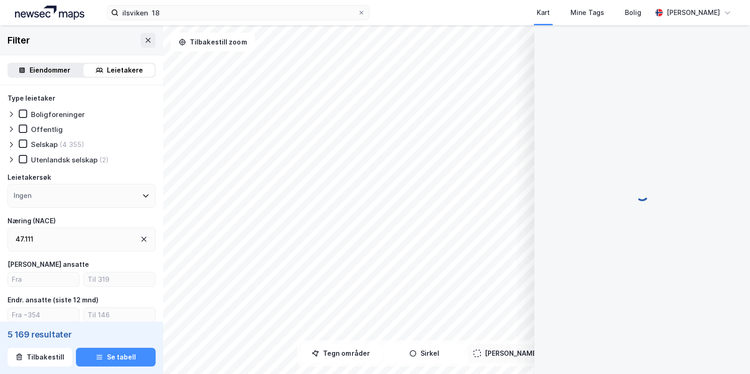
scroll to position [0, 0]
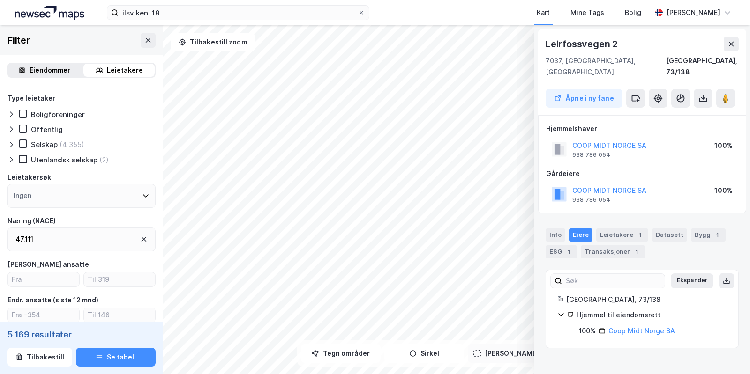
click at [536, 190] on div "© Mapbox © OpenStreetMap Improve this map © Maxar [STREET_ADDRESS], 73/138 Åpne…" at bounding box center [375, 199] width 750 height 349
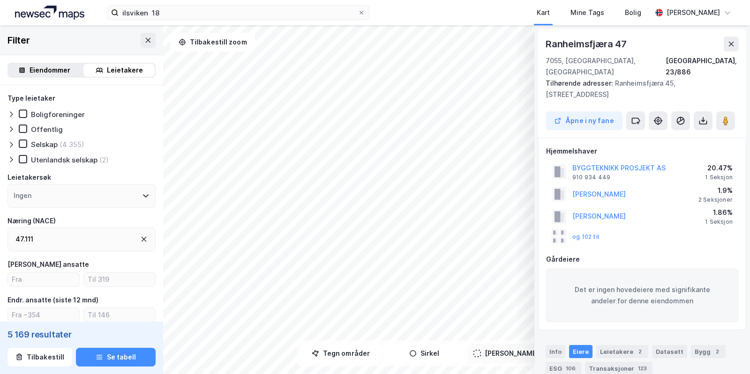
scroll to position [1, 0]
